Goal: Information Seeking & Learning: Compare options

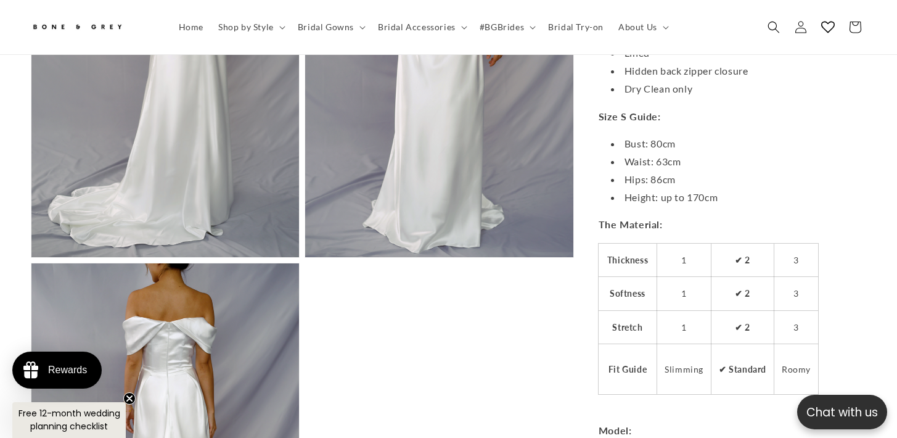
scroll to position [0, 303]
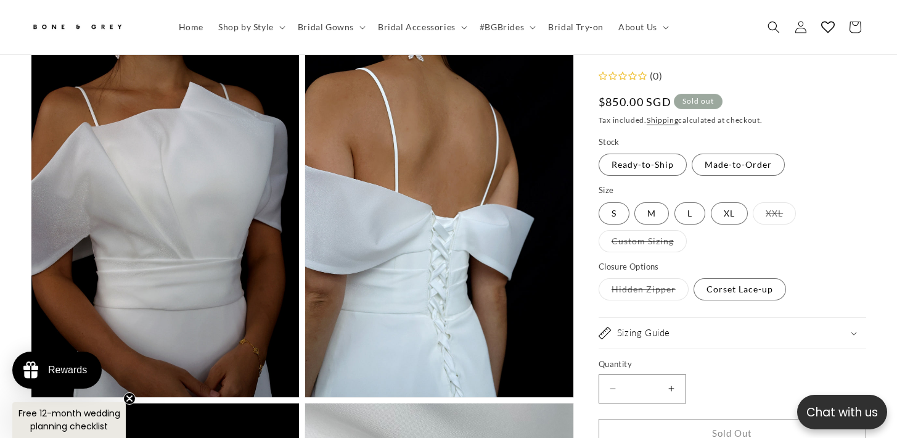
scroll to position [0, 303]
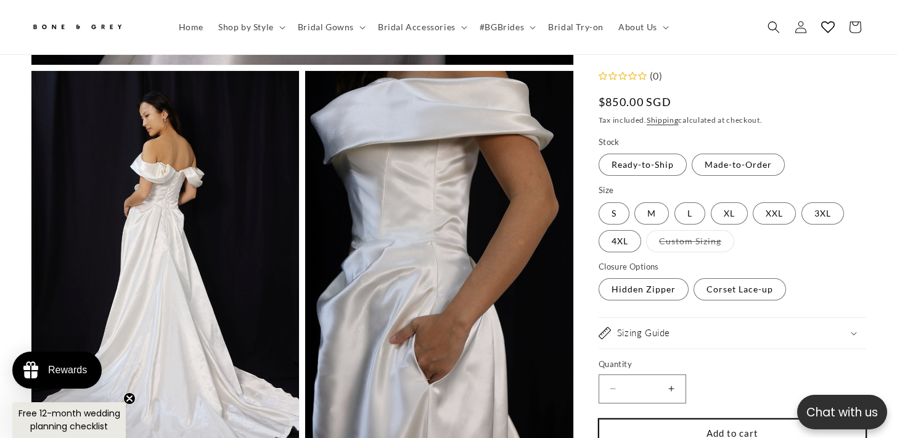
scroll to position [0, 606]
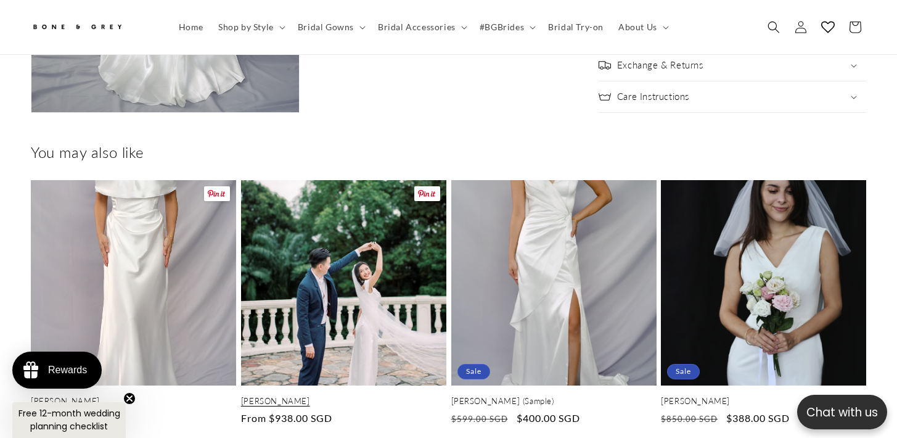
scroll to position [0, 303]
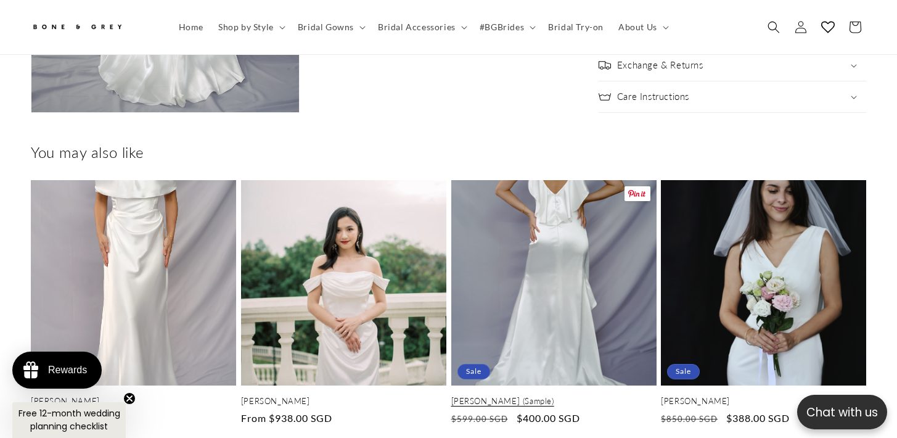
click at [525, 396] on link "[PERSON_NAME] (Sample)" at bounding box center [553, 401] width 205 height 10
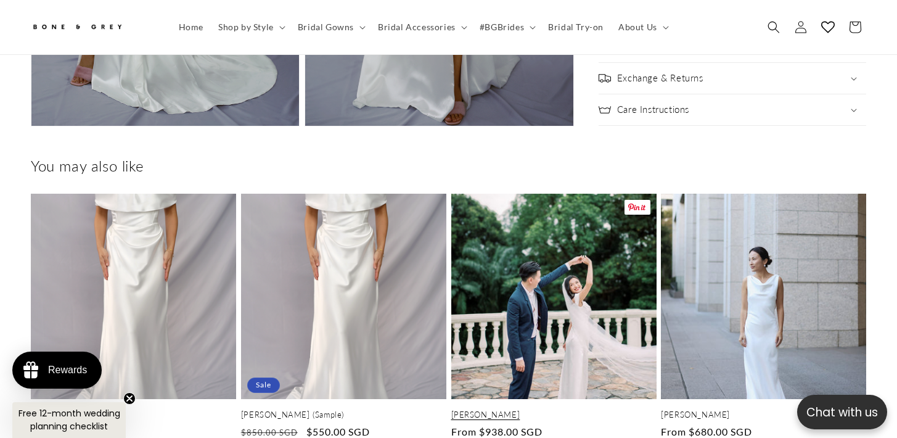
scroll to position [1637, 0]
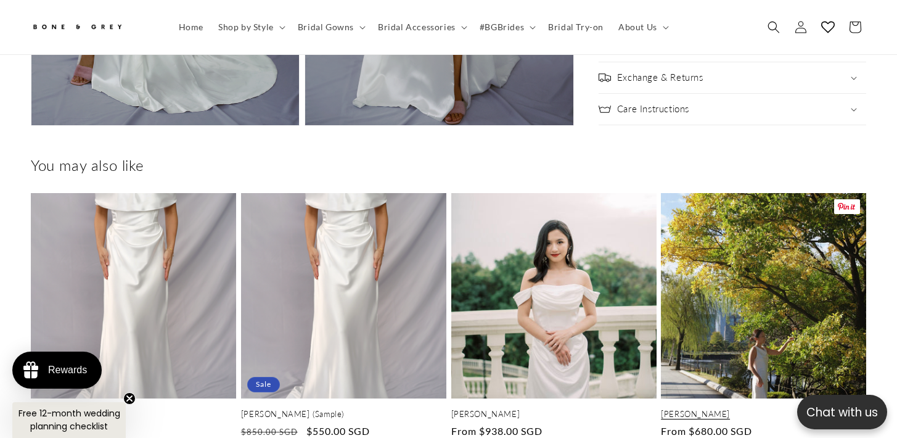
click at [735, 409] on link "Emma" at bounding box center [763, 414] width 205 height 10
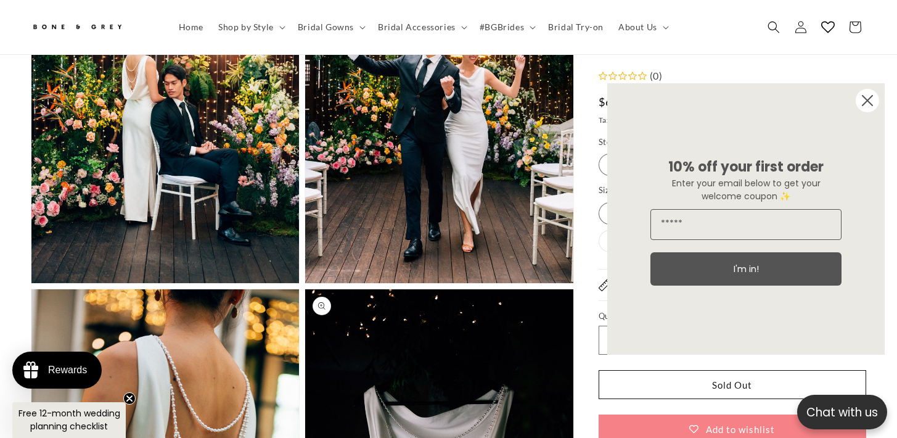
scroll to position [2138, 0]
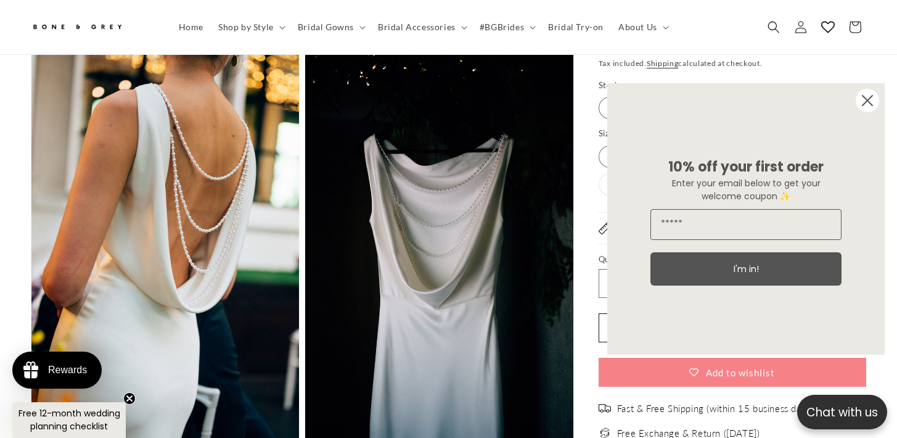
click at [865, 105] on circle "Close dialog" at bounding box center [866, 100] width 23 height 23
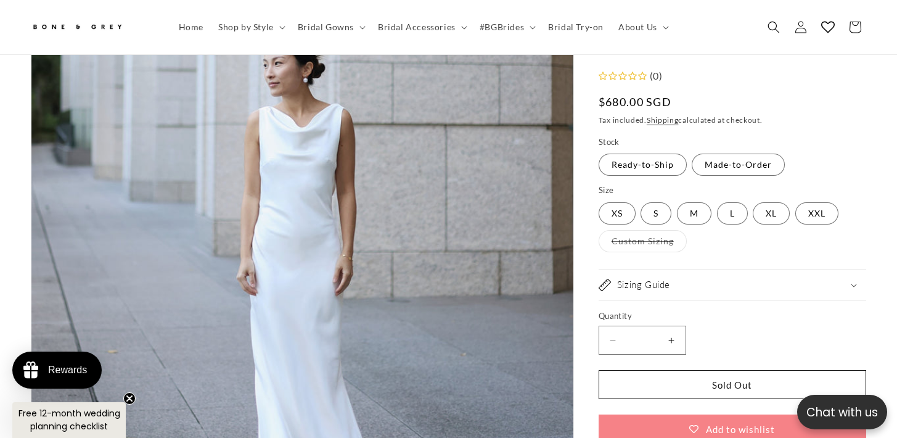
scroll to position [0, 606]
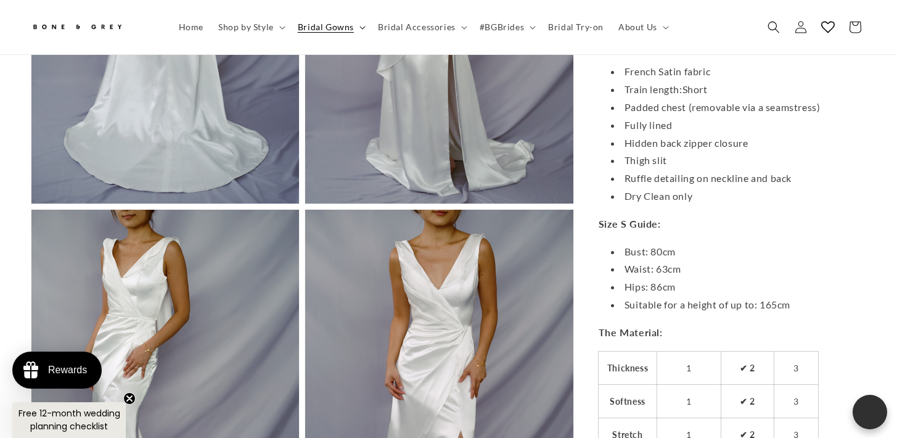
click at [327, 31] on span "Bridal Gowns" at bounding box center [326, 27] width 56 height 11
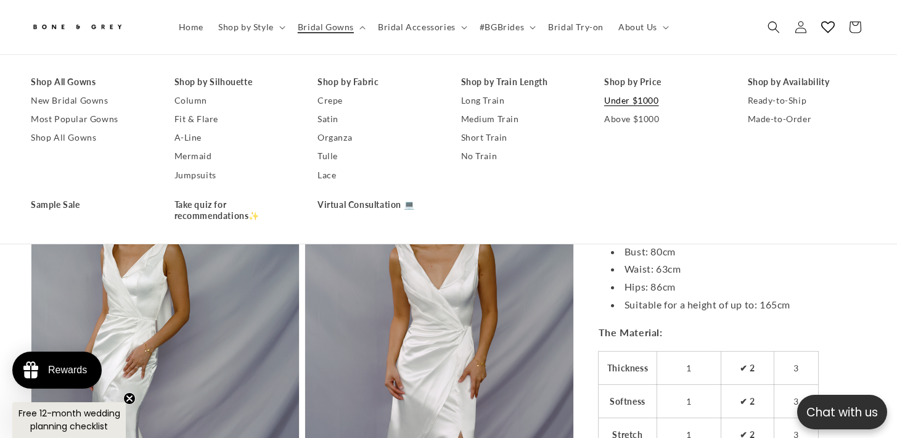
click at [629, 100] on link "Under $1000" at bounding box center [663, 100] width 119 height 18
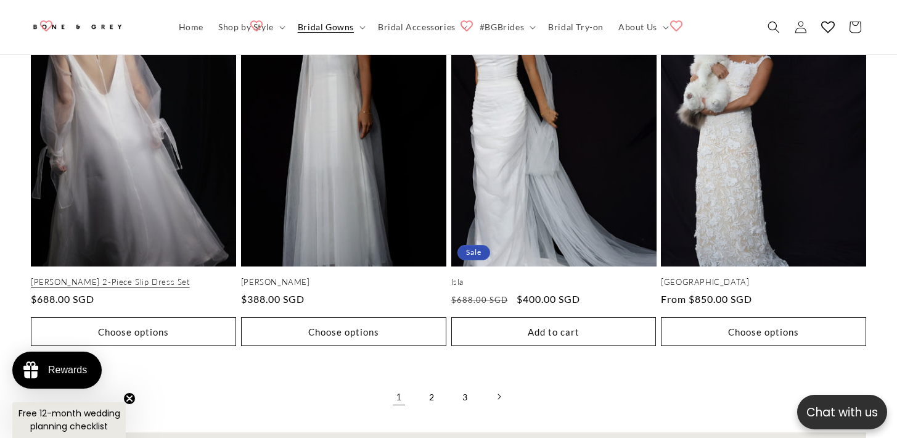
scroll to position [2635, 0]
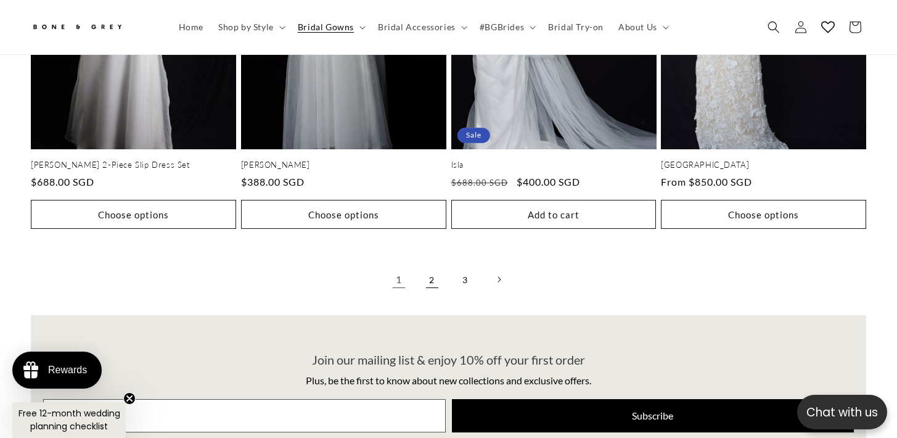
click at [430, 266] on link "2" at bounding box center [431, 279] width 27 height 27
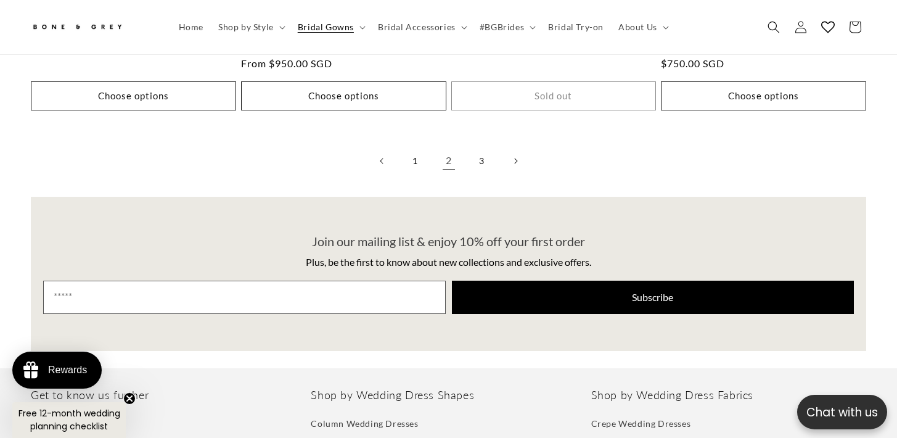
scroll to position [2811, 0]
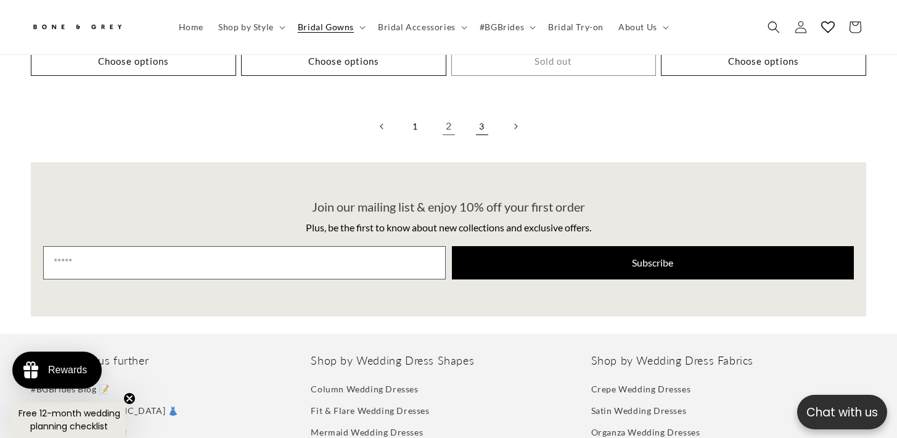
click at [480, 113] on link "3" at bounding box center [481, 126] width 27 height 27
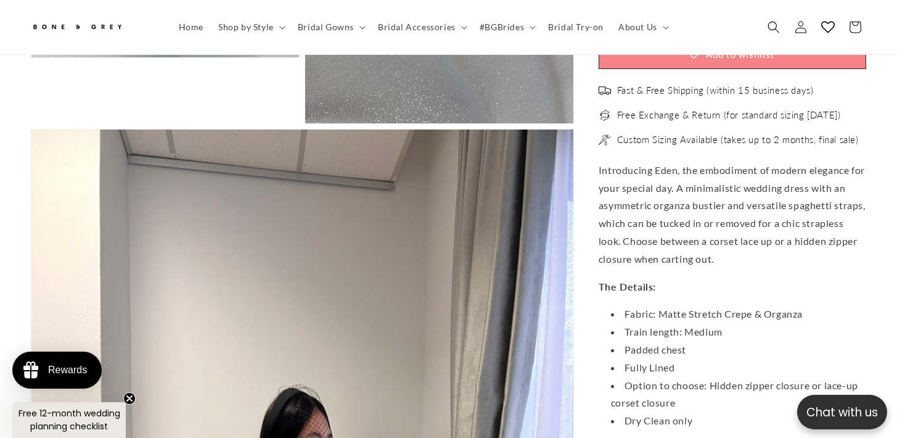
scroll to position [0, 303]
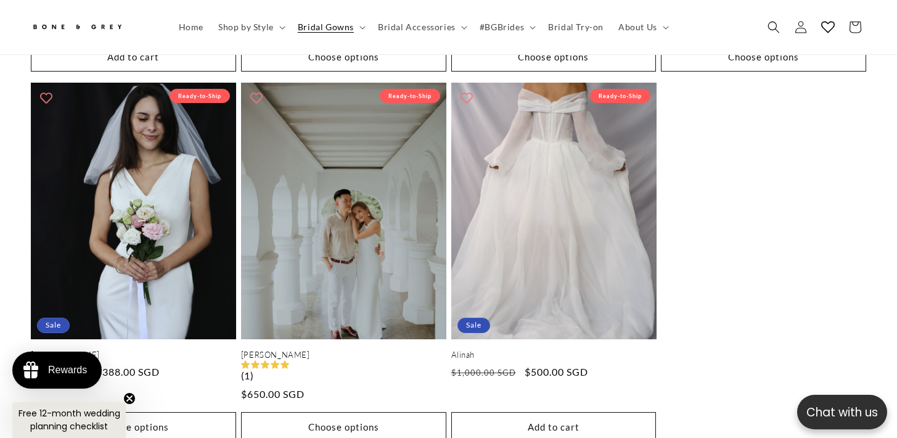
scroll to position [1158, 0]
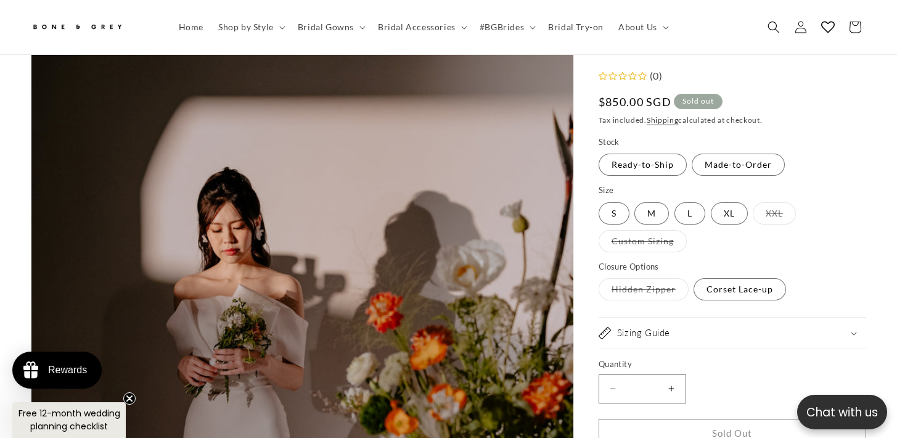
scroll to position [176, 0]
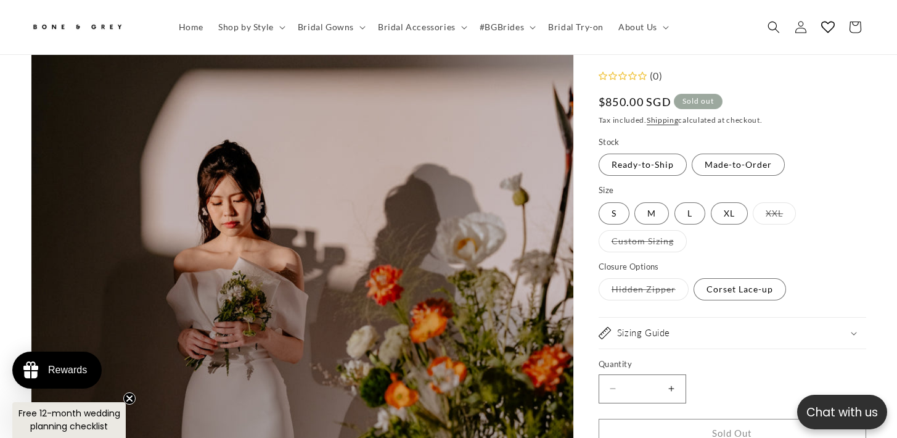
click at [645, 294] on label "Hidden Zipper Variant sold out or unavailable" at bounding box center [643, 290] width 90 height 22
click at [750, 291] on label "Corset Lace-up Variant sold out or unavailable" at bounding box center [739, 290] width 92 height 22
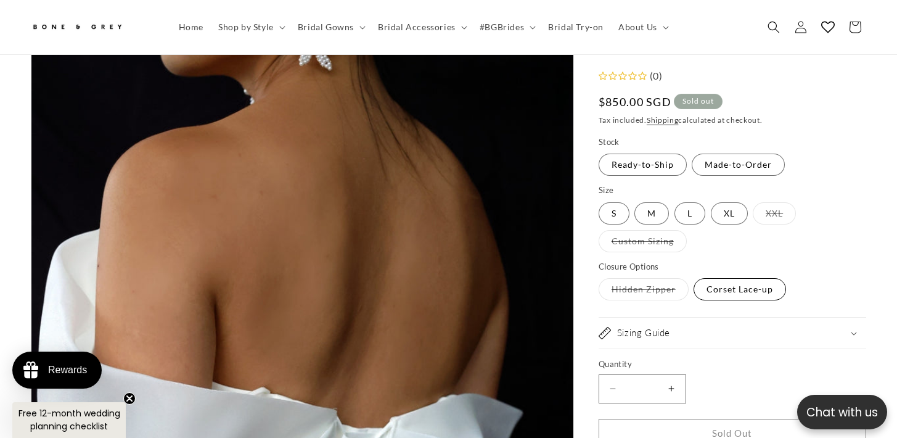
scroll to position [112, 0]
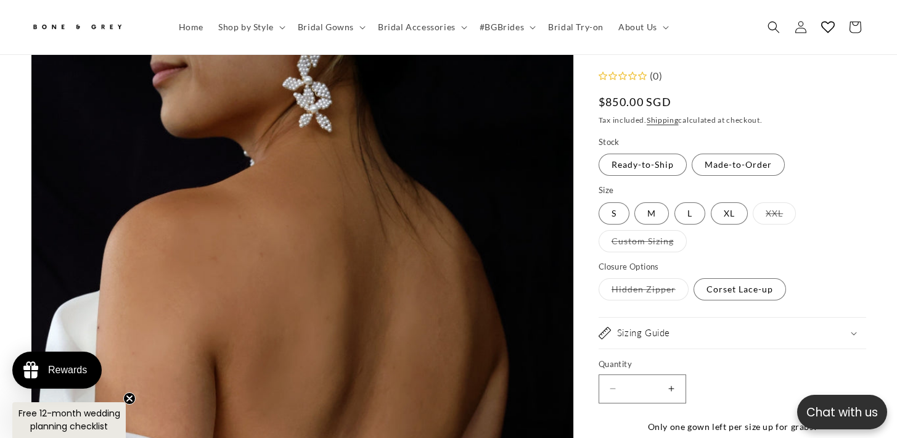
click at [645, 283] on label "Hidden Zipper Variant sold out or unavailable" at bounding box center [643, 290] width 90 height 22
click at [736, 166] on label "Made-to-Order Variant sold out or unavailable" at bounding box center [737, 165] width 93 height 22
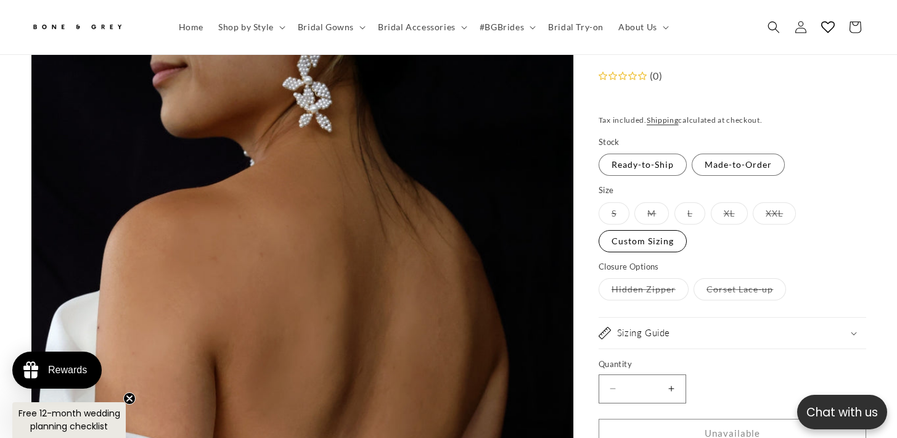
click at [656, 243] on label "Custom Sizing Variant sold out or unavailable" at bounding box center [642, 241] width 88 height 22
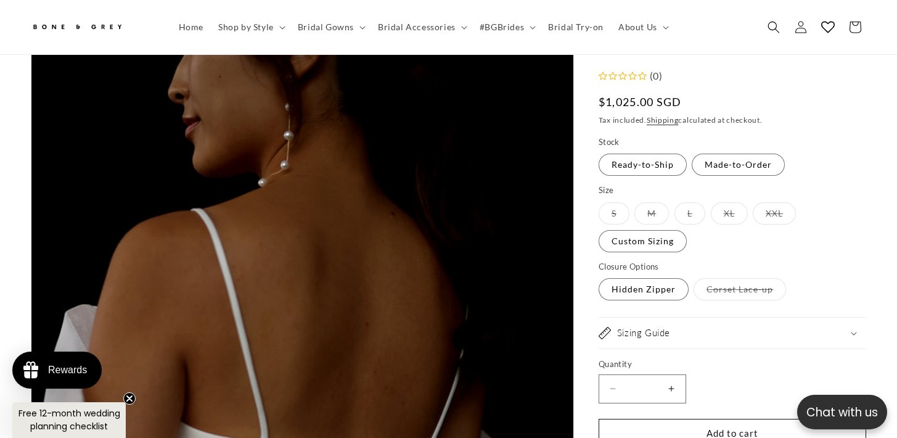
scroll to position [0, 606]
click at [648, 169] on label "Ready-to-Ship Variant sold out or unavailable" at bounding box center [642, 165] width 88 height 22
click at [694, 215] on label "L Variant sold out or unavailable" at bounding box center [689, 213] width 31 height 22
click at [656, 289] on label "Hidden Zipper Variant sold out or unavailable" at bounding box center [643, 290] width 90 height 22
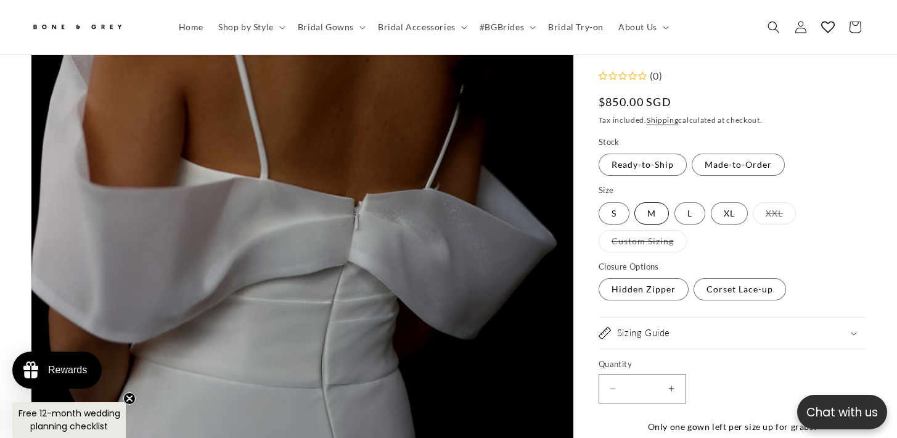
click at [662, 214] on label "M Variant sold out or unavailable" at bounding box center [651, 213] width 35 height 22
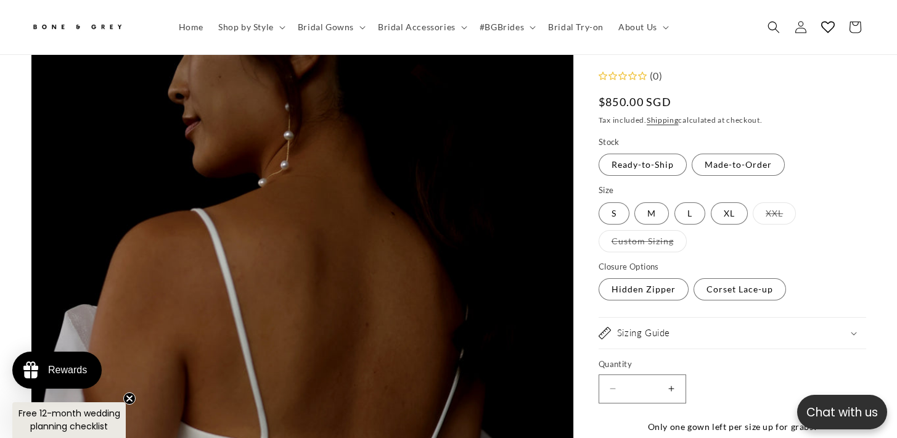
scroll to position [112, 0]
click at [605, 211] on label "S Variant sold out or unavailable" at bounding box center [613, 213] width 31 height 22
click at [707, 214] on fieldset "Size S Variant sold out or unavailable M Variant sold out or unavailable L Vari…" at bounding box center [731, 219] width 267 height 69
click at [689, 211] on label "L Variant sold out or unavailable" at bounding box center [689, 213] width 31 height 22
click at [664, 209] on label "M Variant sold out or unavailable" at bounding box center [651, 213] width 35 height 22
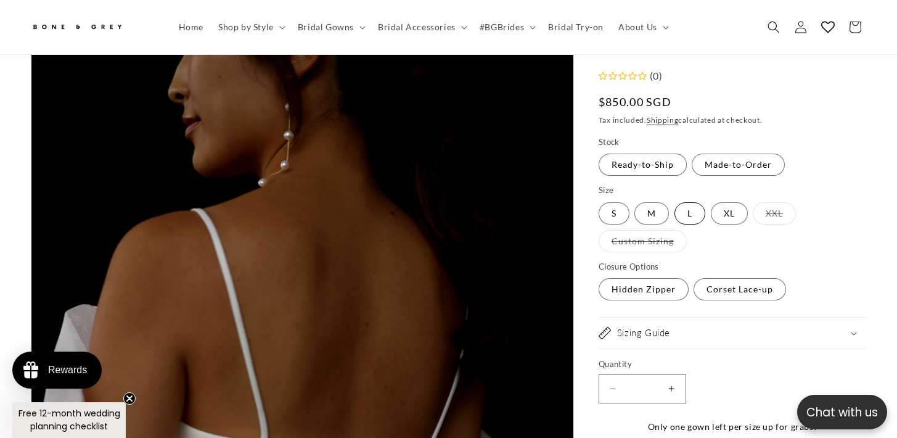
click at [701, 206] on label "L Variant sold out or unavailable" at bounding box center [689, 213] width 31 height 22
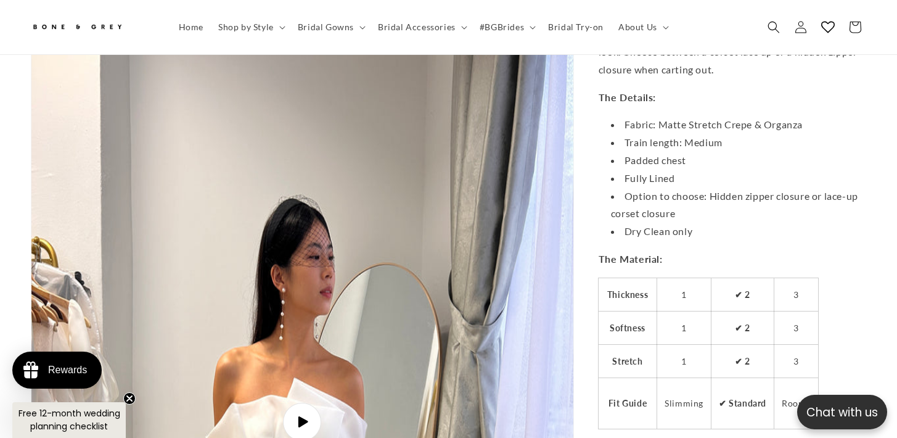
scroll to position [4092, 0]
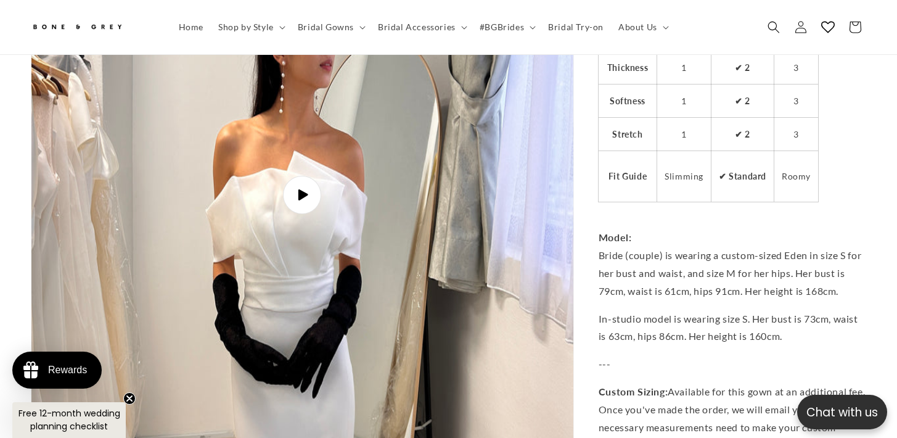
click at [404, 243] on img "Gallery Viewer" at bounding box center [302, 194] width 542 height 962
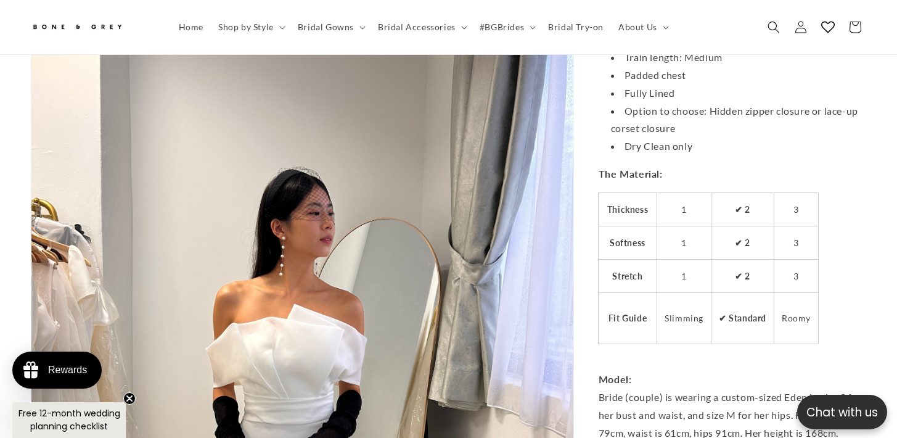
scroll to position [3917, 0]
